Goal: Task Accomplishment & Management: Manage account settings

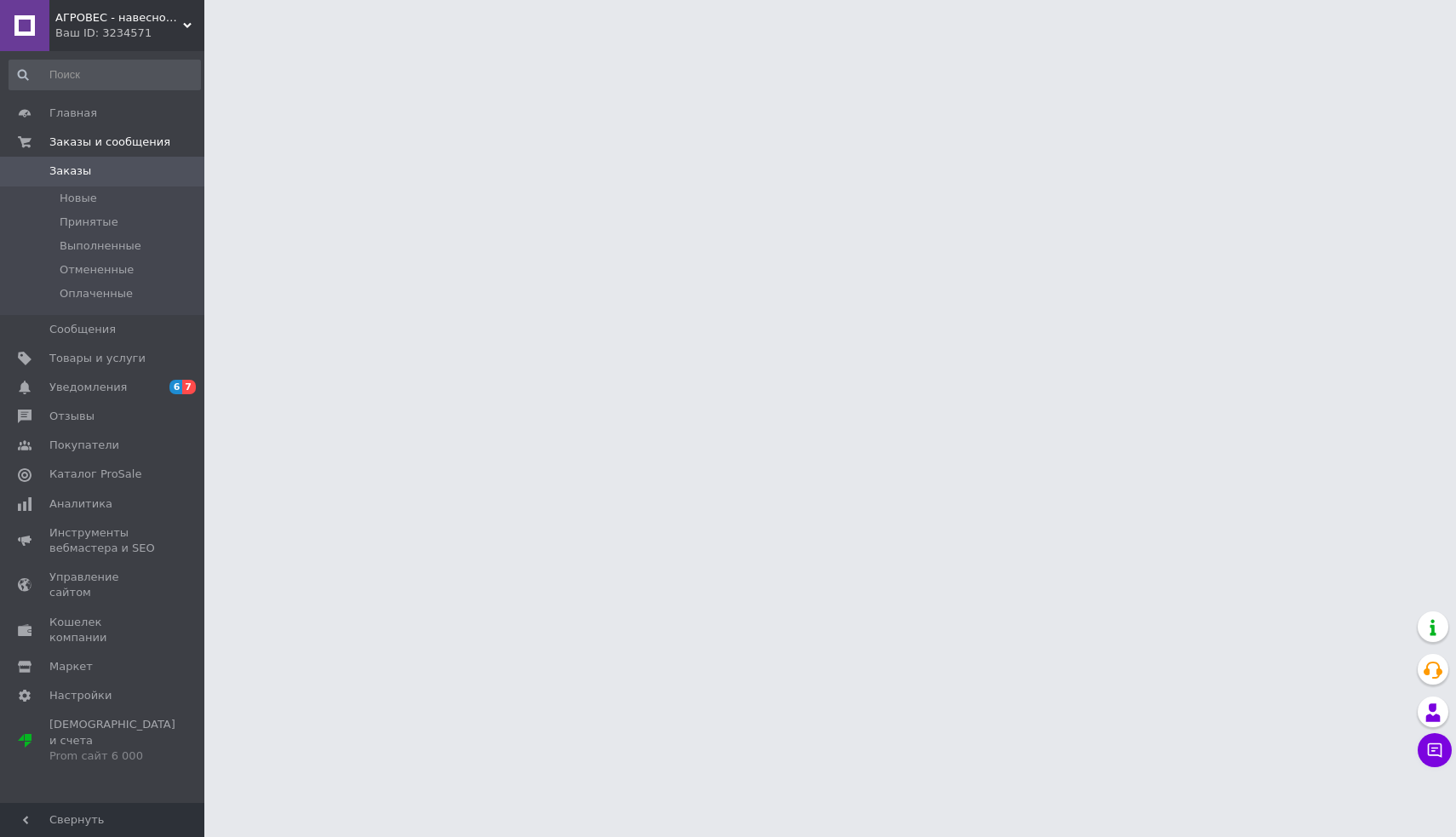
click at [184, 22] on icon at bounding box center [186, 25] width 8 height 8
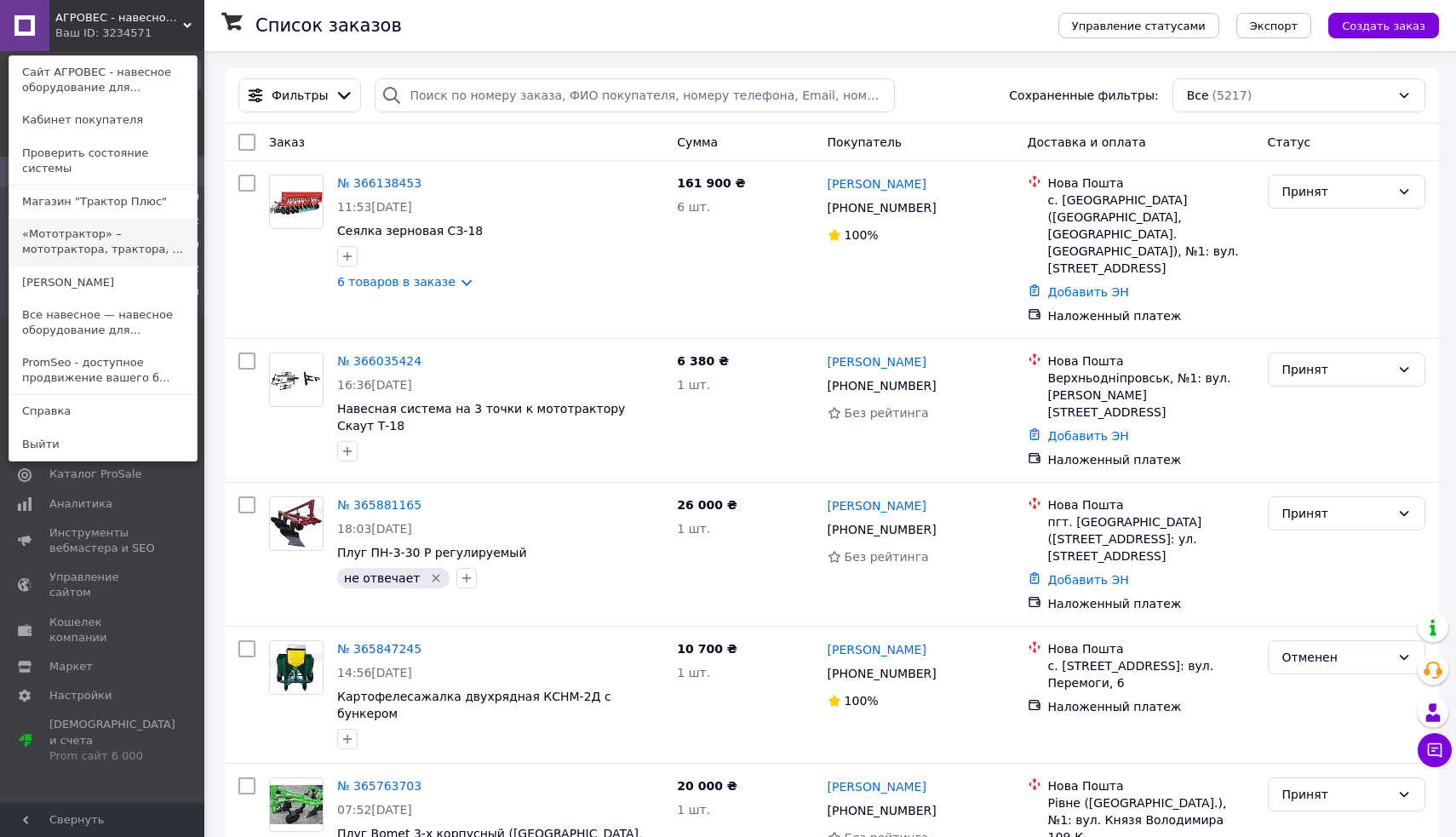
click at [80, 217] on link "«Мототрактор» – мототрактора, трактора, ..." at bounding box center [103, 241] width 187 height 48
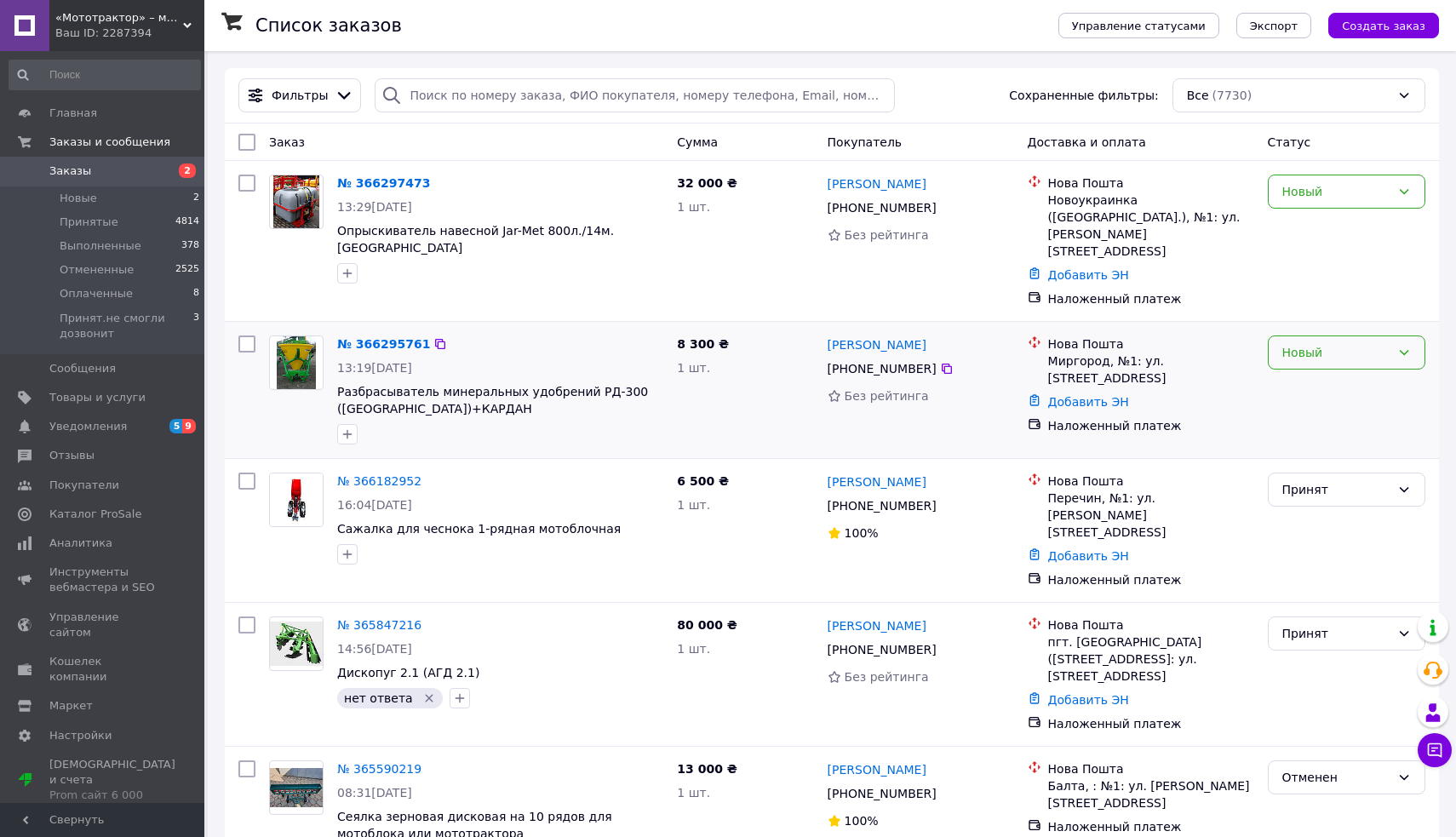
click at [1298, 343] on div "Новый" at bounding box center [1336, 352] width 108 height 19
click at [1300, 377] on li "Принят" at bounding box center [1346, 372] width 155 height 31
click at [1302, 186] on div "Новый" at bounding box center [1336, 191] width 108 height 19
click at [1302, 237] on li "Принят" at bounding box center [1346, 228] width 155 height 31
click at [186, 23] on icon at bounding box center [186, 25] width 8 height 8
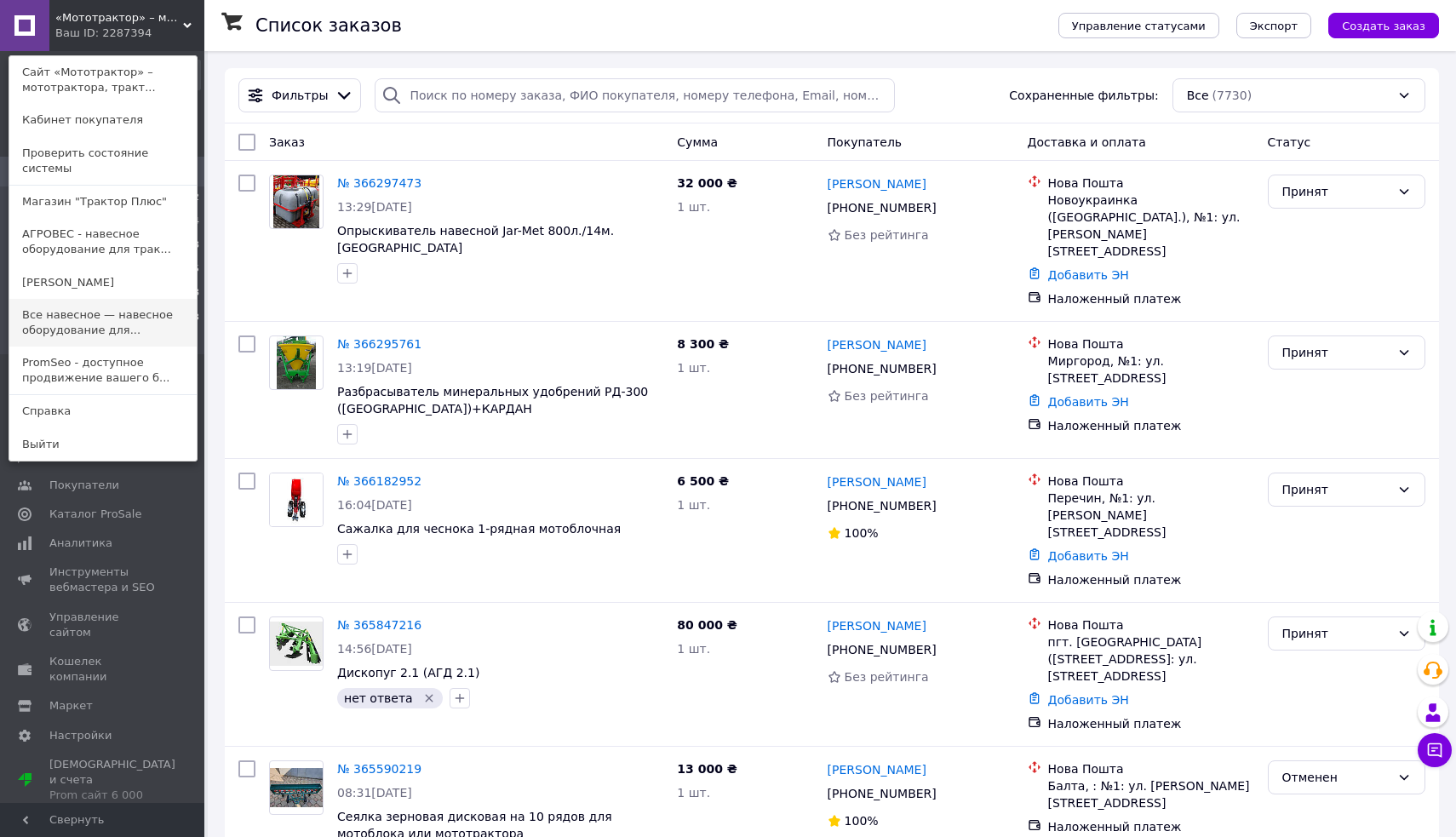
click at [100, 298] on link "Все навесное — навесное оборудование для..." at bounding box center [103, 322] width 187 height 48
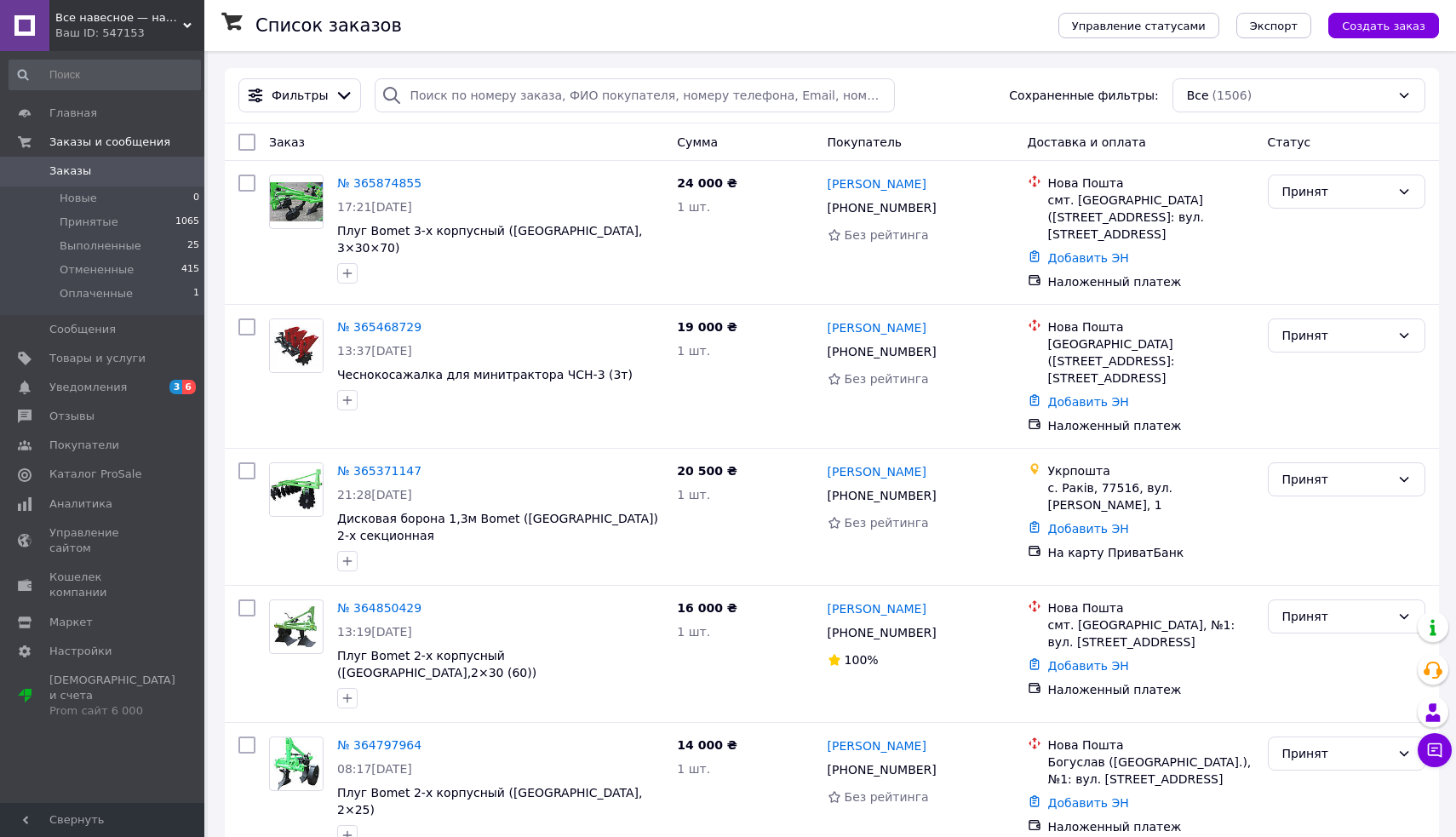
click at [187, 22] on icon at bounding box center [186, 25] width 8 height 8
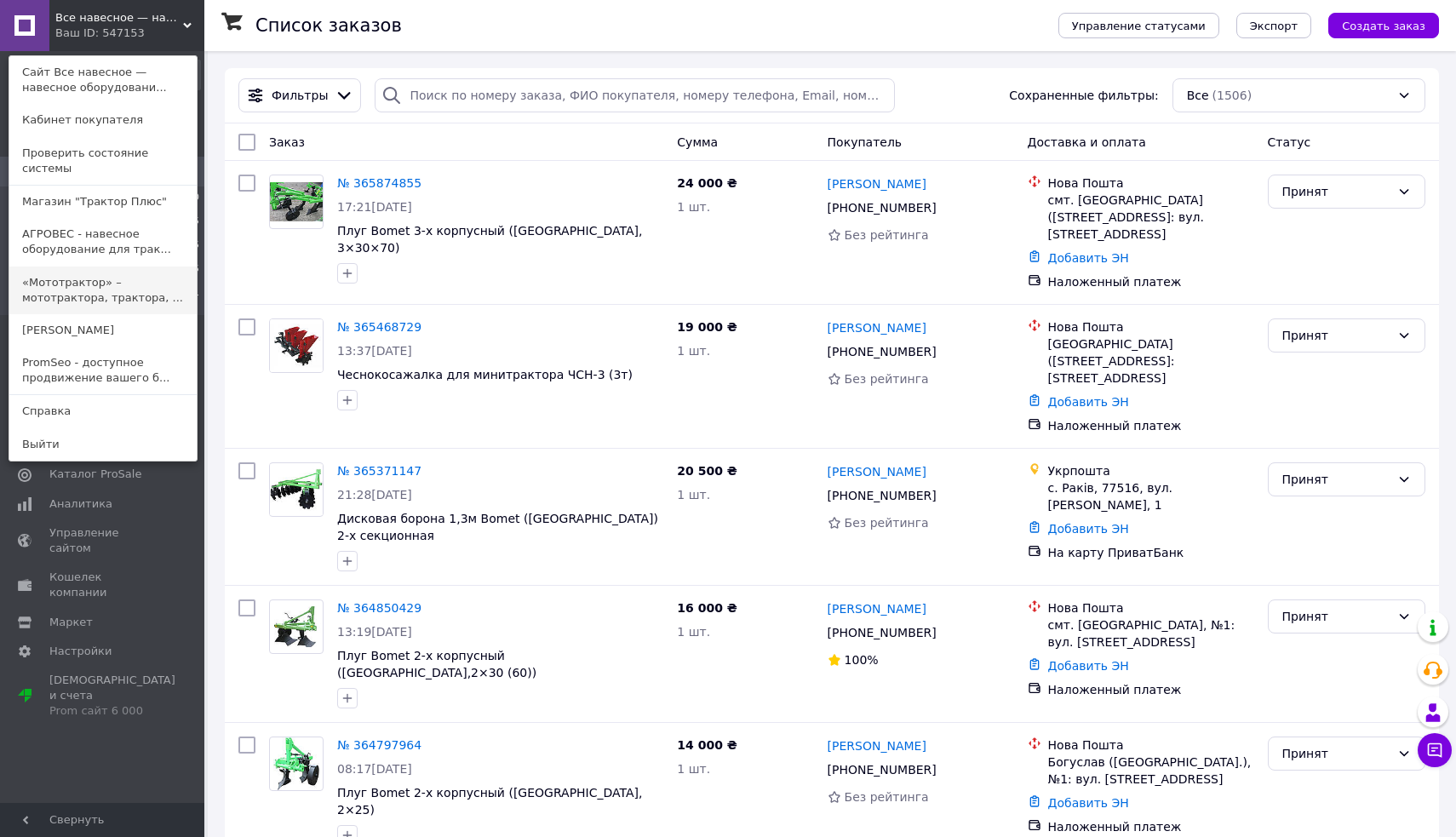
click at [96, 266] on link "«Мототрактор» – мототрактора, трактора, ..." at bounding box center [103, 290] width 187 height 48
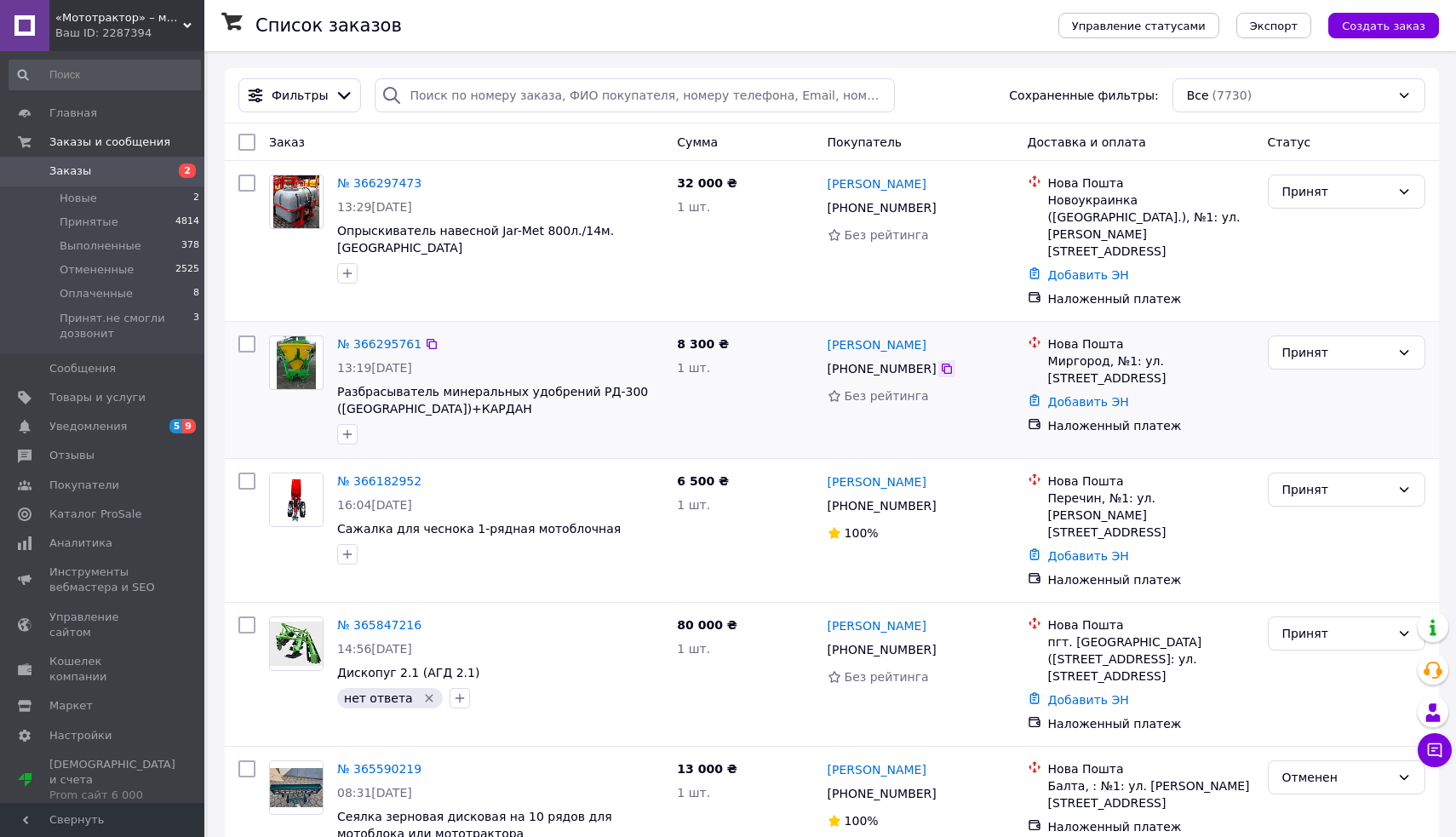
click at [943, 362] on icon at bounding box center [946, 368] width 13 height 13
click at [543, 385] on span "Разбрасыватель минеральных удобрений РД-300 ([GEOGRAPHIC_DATA])+КАРДАН" at bounding box center [493, 400] width 311 height 31
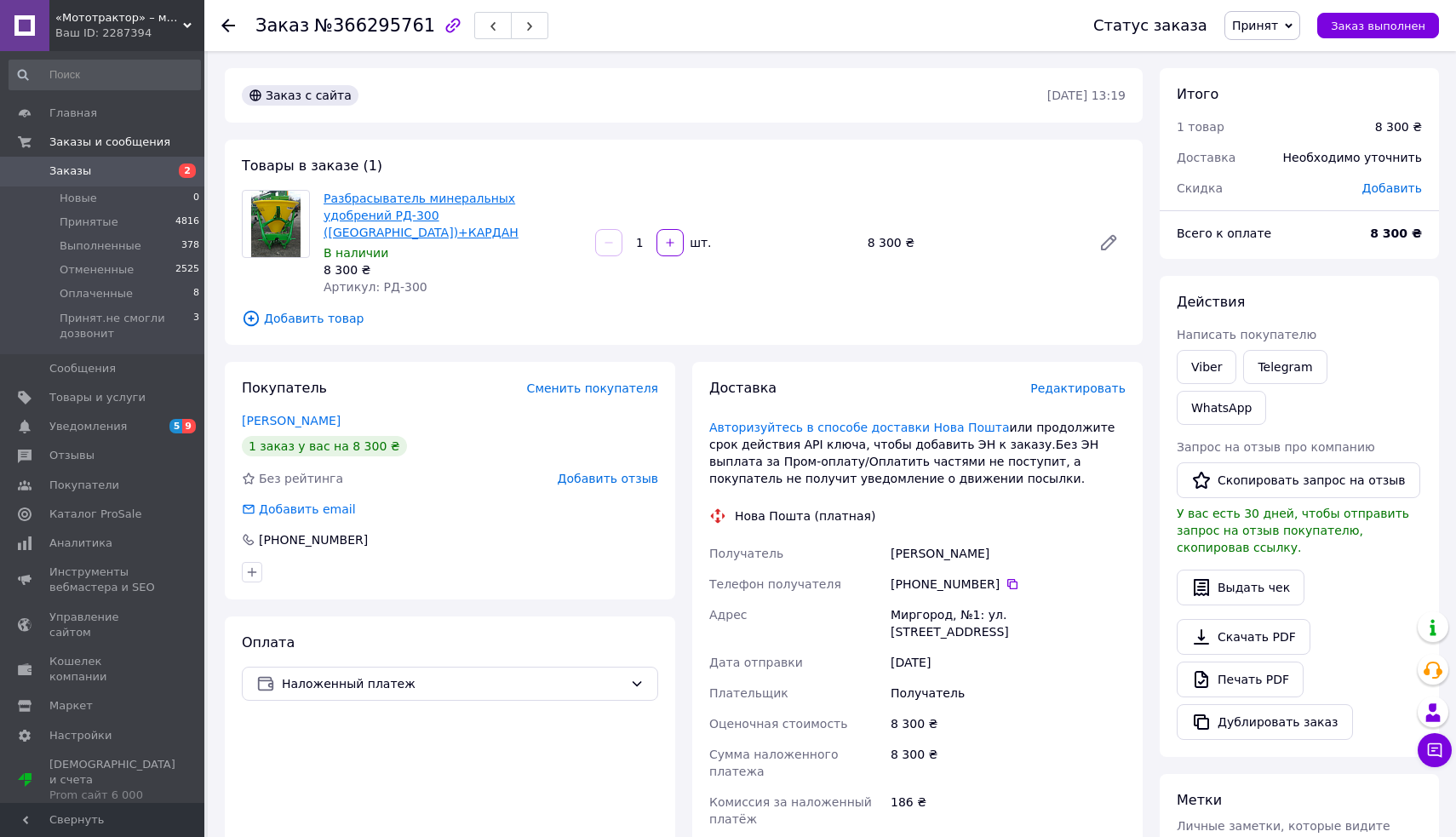
click at [444, 200] on link "Разбрасыватель минеральных удобрений РД-300 ([GEOGRAPHIC_DATA])+КАРДАН" at bounding box center [421, 215] width 195 height 48
click at [80, 174] on span "Заказы" at bounding box center [70, 171] width 41 height 15
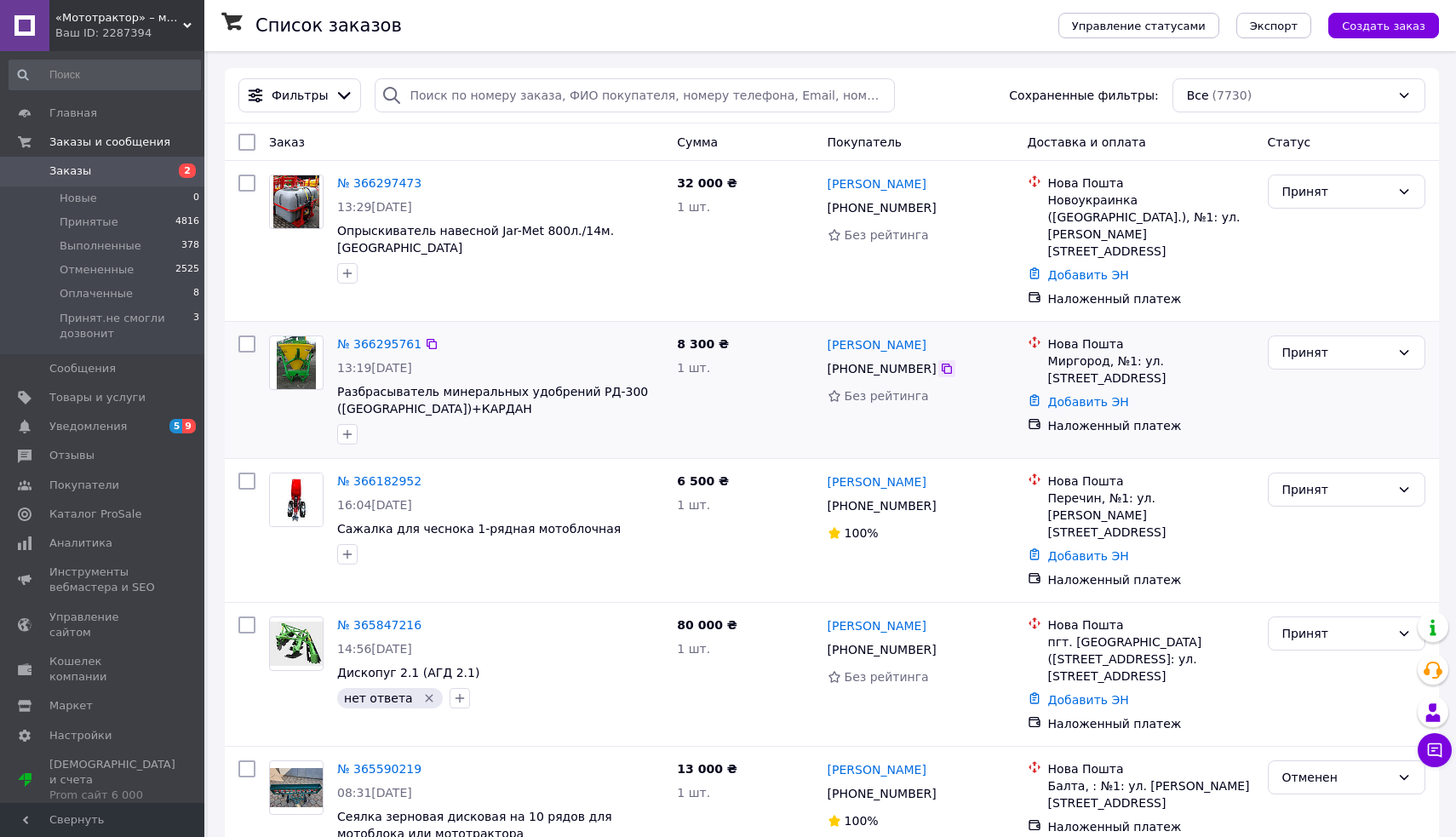
click at [942, 362] on icon at bounding box center [946, 368] width 13 height 13
click at [943, 211] on icon at bounding box center [946, 207] width 13 height 13
click at [946, 209] on icon at bounding box center [946, 207] width 13 height 13
click at [190, 23] on use at bounding box center [186, 24] width 8 height 5
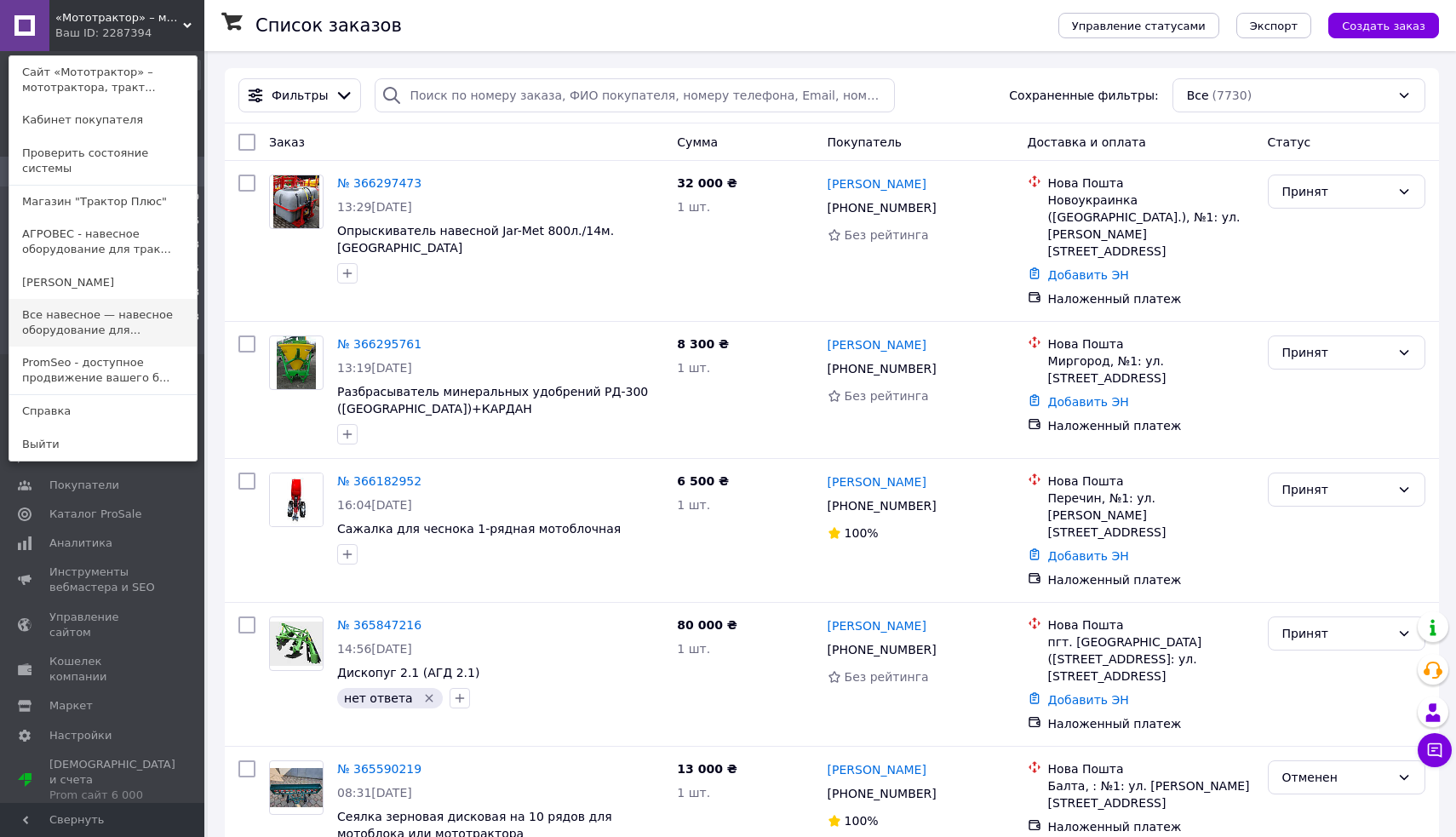
click at [101, 316] on link "Все навесное — навесное оборудование для..." at bounding box center [103, 322] width 187 height 48
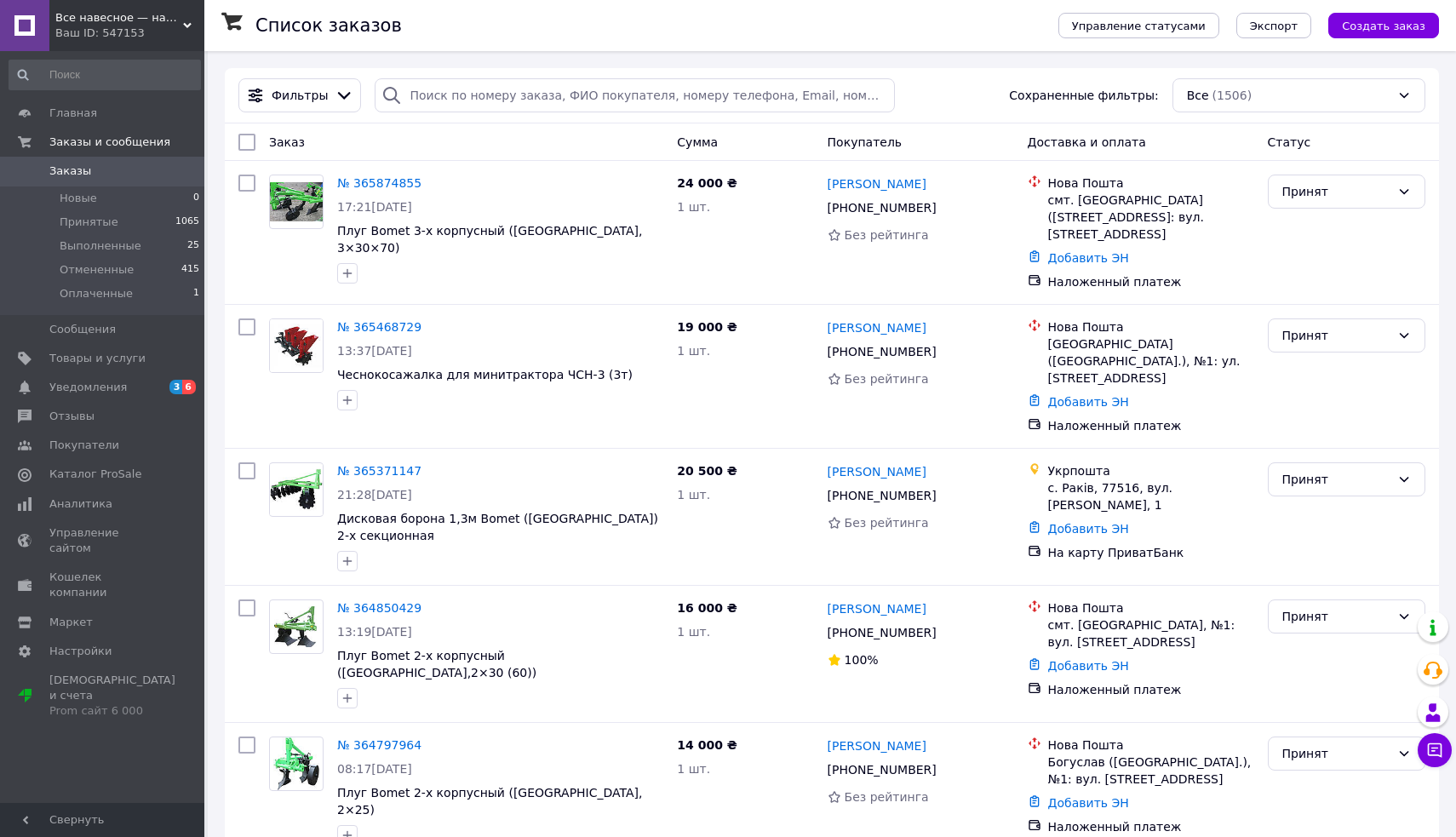
click at [182, 24] on span "Все навесное — навесное оборудование для тракторов и мотоблоков" at bounding box center [120, 18] width 128 height 15
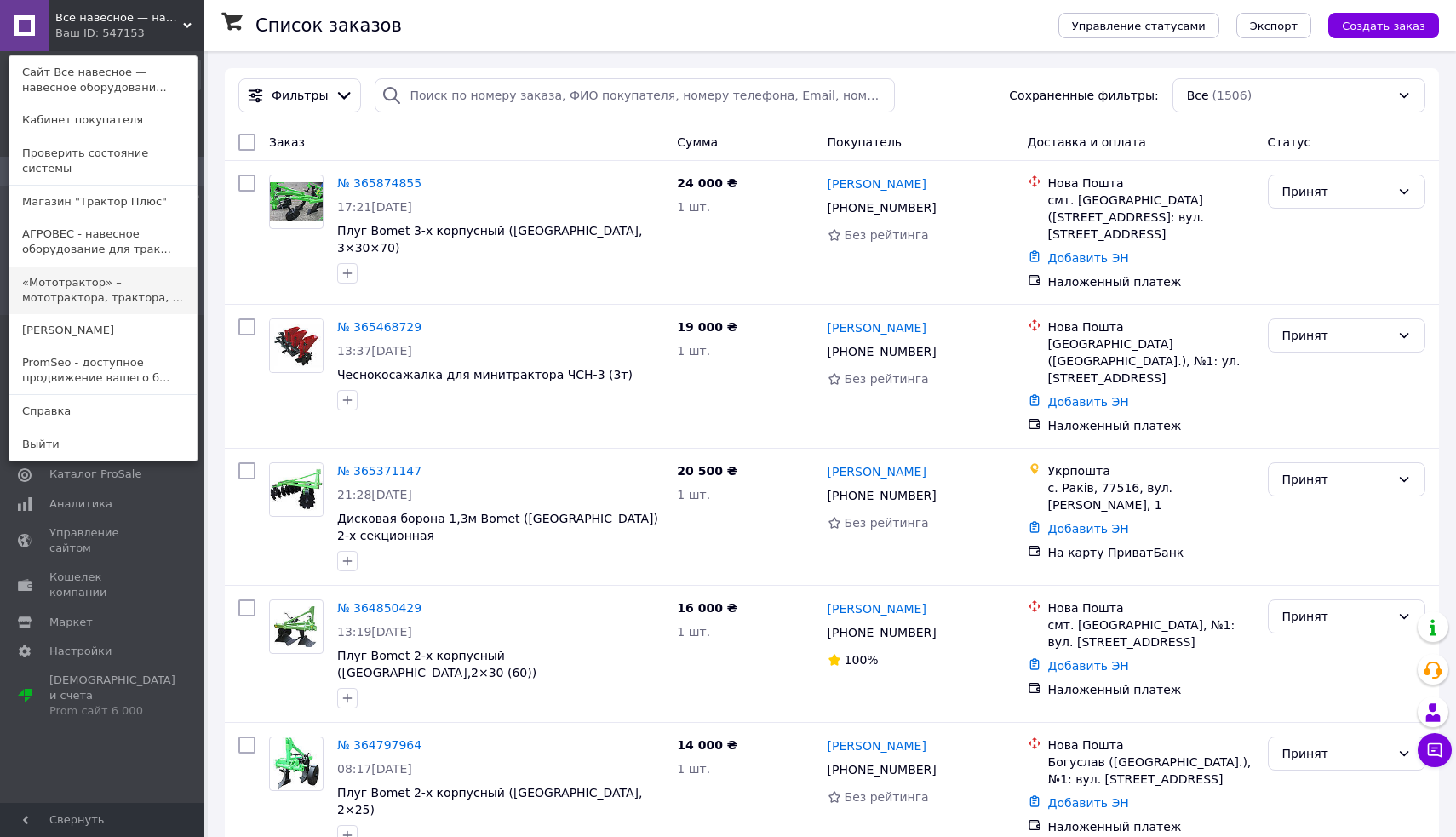
click at [88, 271] on link "«Мототрактор» – мототрактора, трактора, ..." at bounding box center [103, 290] width 187 height 48
